Goal: Task Accomplishment & Management: Manage account settings

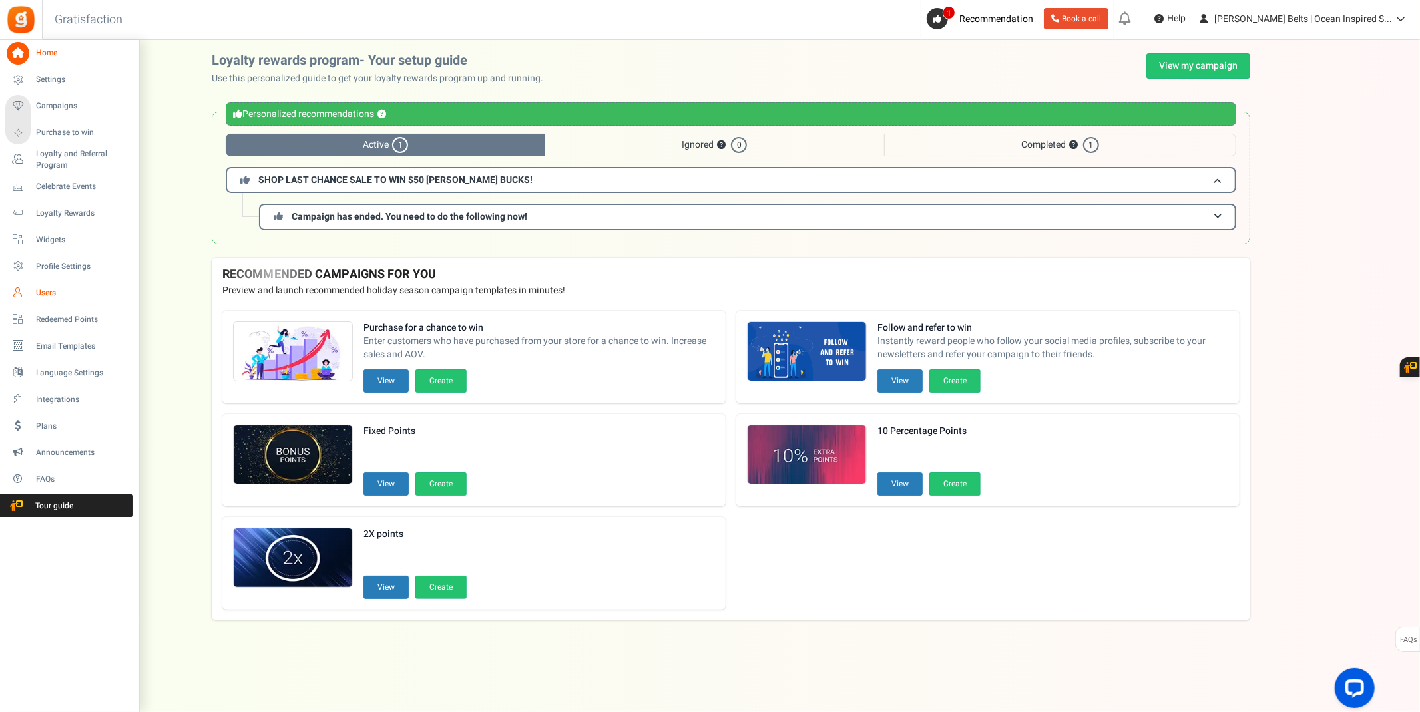
click at [39, 299] on link "Users" at bounding box center [69, 293] width 128 height 23
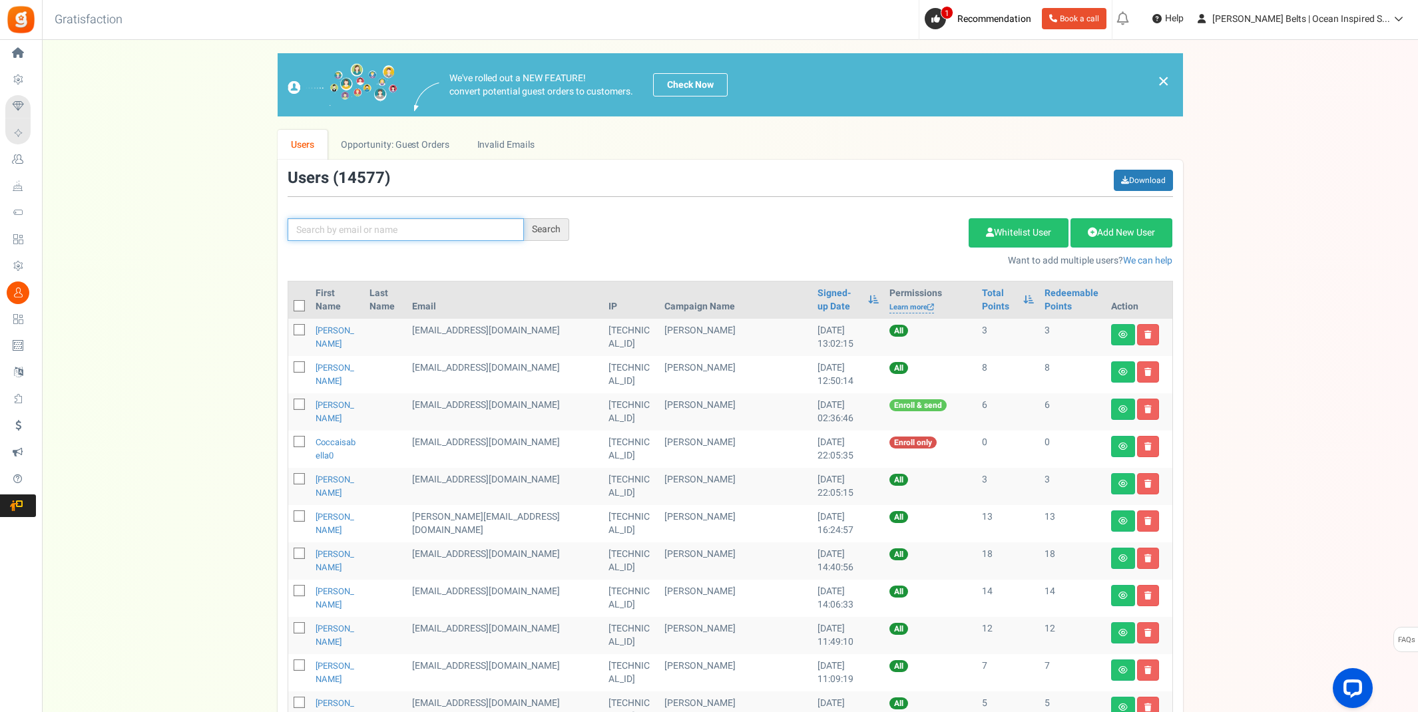
click at [356, 234] on input "text" at bounding box center [406, 229] width 236 height 23
type input "[PERSON_NAME]"
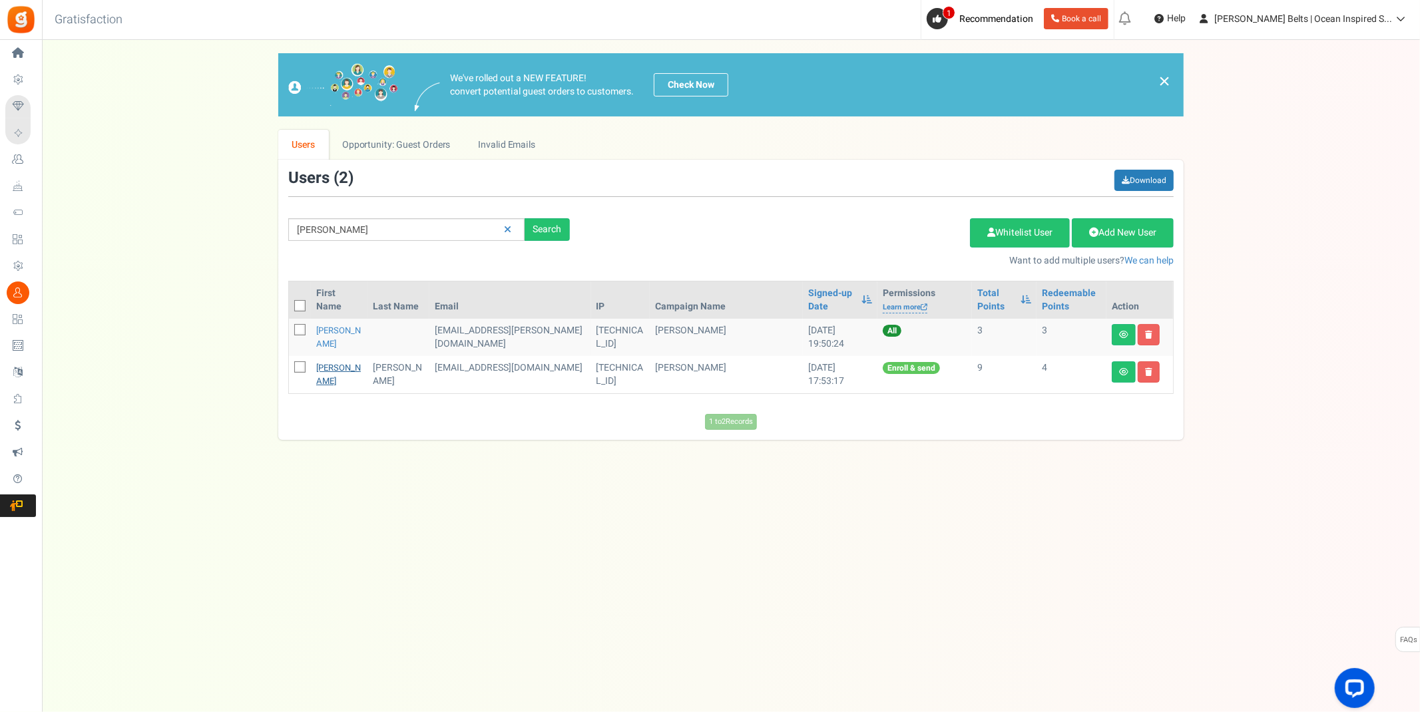
click at [330, 371] on link "[PERSON_NAME]" at bounding box center [338, 375] width 45 height 26
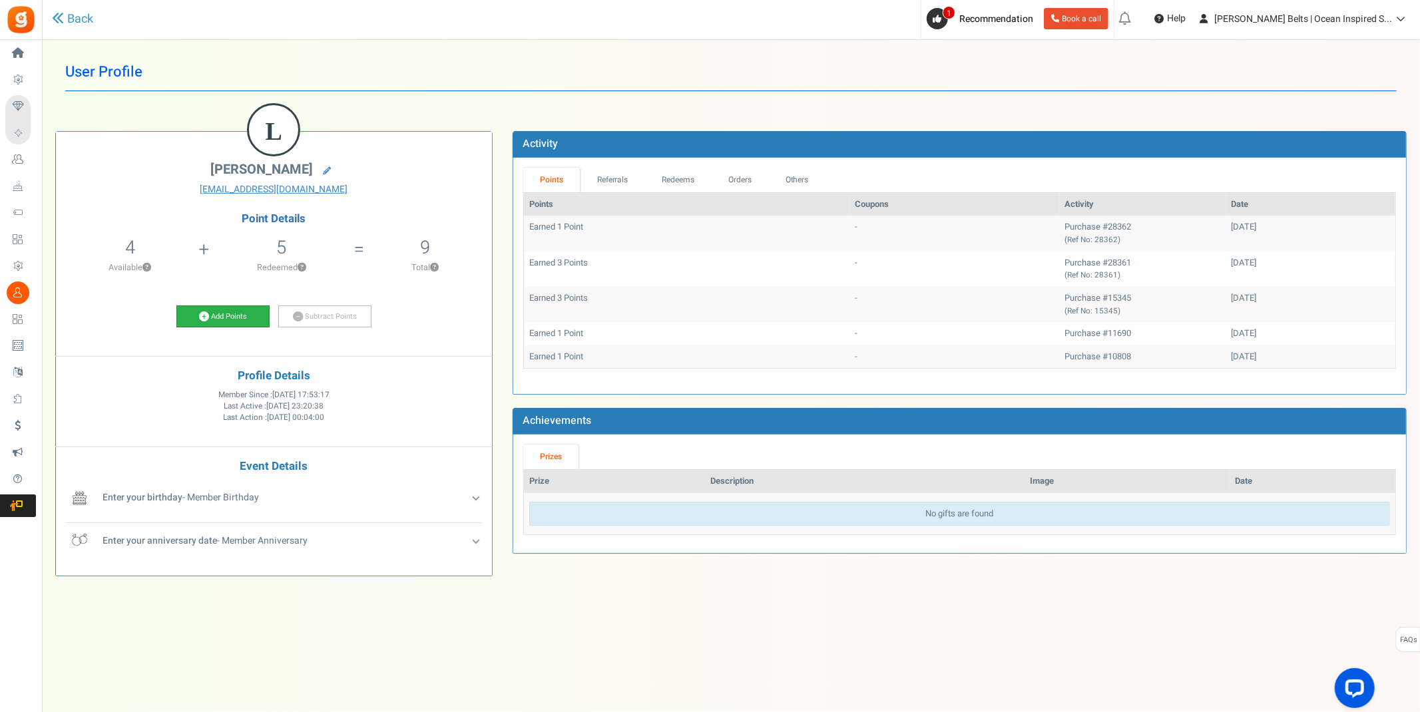
click at [225, 314] on link "Add Points" at bounding box center [222, 317] width 93 height 23
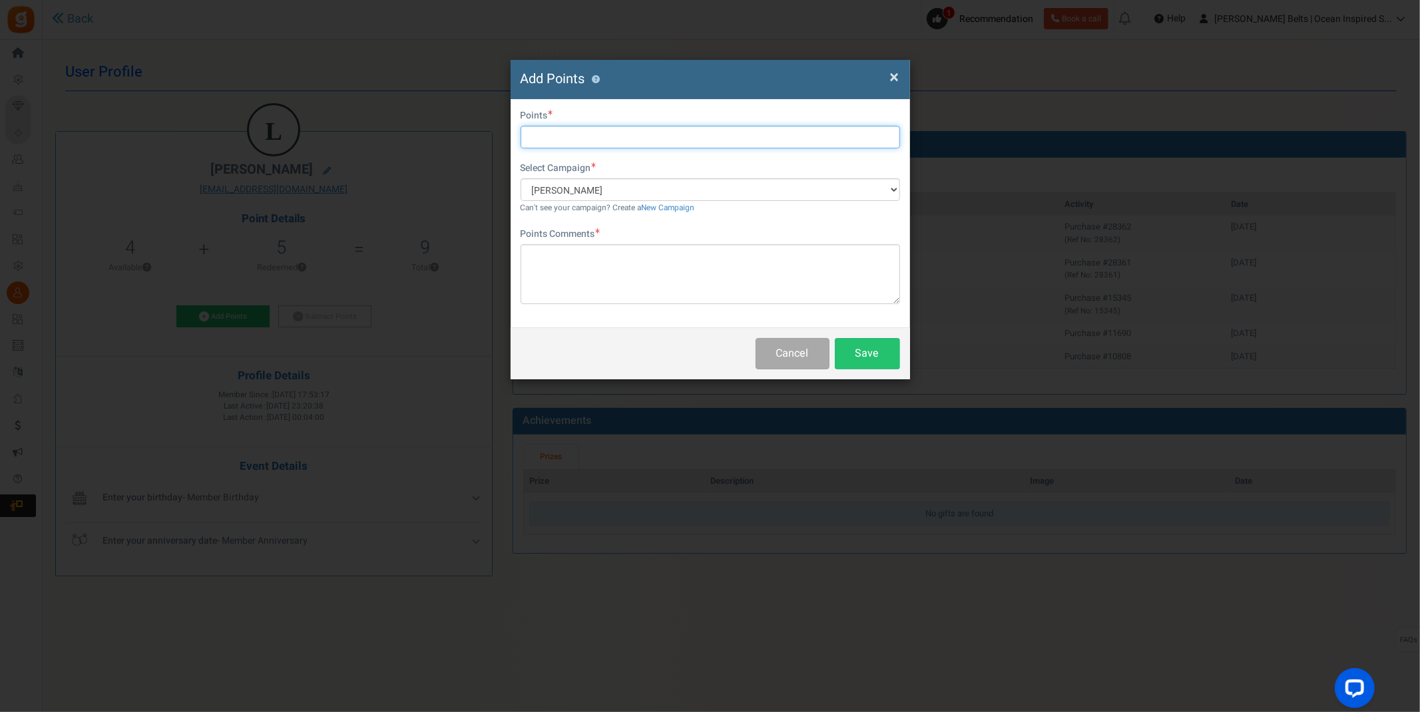
click at [596, 139] on input "text" at bounding box center [711, 137] width 380 height 23
type input "5"
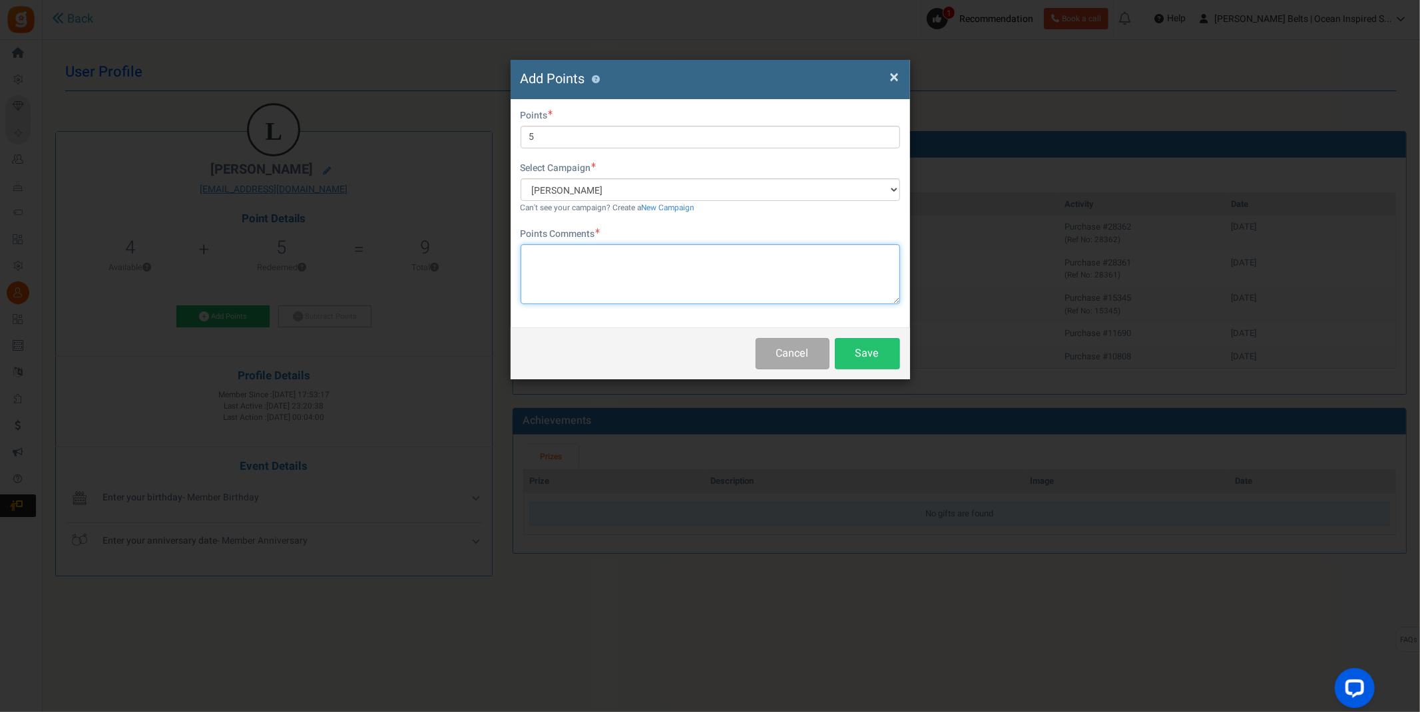
drag, startPoint x: 610, startPoint y: 268, endPoint x: 615, endPoint y: 261, distance: 8.7
click at [610, 268] on textarea at bounding box center [711, 274] width 380 height 60
type textarea "Refunded shipping, picked up in-store instead MV [DATE]"
click at [880, 349] on button "Save" at bounding box center [867, 353] width 65 height 31
